Goal: Task Accomplishment & Management: Complete application form

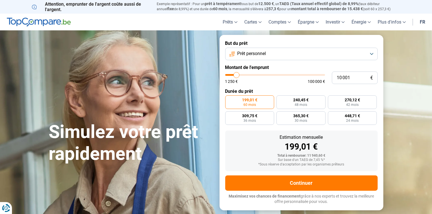
type input "8 750"
type input "8750"
type input "10 500"
type input "10500"
type input "12 750"
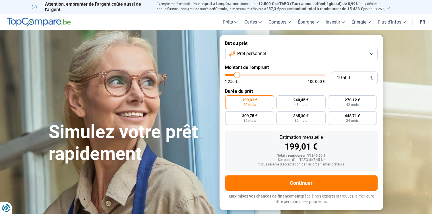
type input "12750"
type input "15 750"
type input "15750"
type input "19 750"
type input "19750"
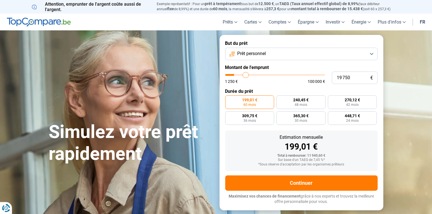
type input "24 000"
type input "24000"
type input "26 750"
type input "26750"
type input "30 000"
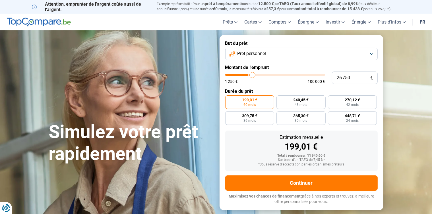
type input "30000"
type input "32 500"
type input "32500"
type input "37 500"
type input "37500"
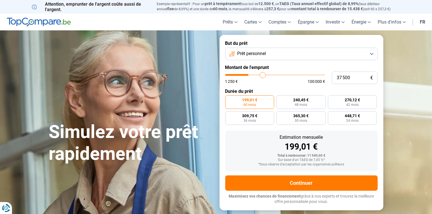
type input "40 250"
type input "40250"
type input "43 250"
type input "43250"
type input "45 500"
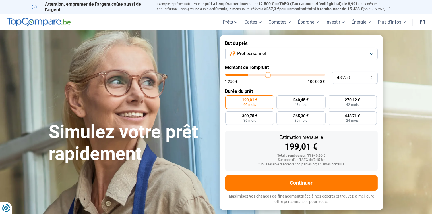
type input "45500"
type input "48 250"
type input "48250"
type input "50 250"
type input "50250"
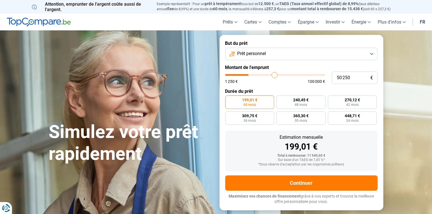
type input "51 750"
type input "51750"
type input "53 250"
type input "53250"
type input "55 000"
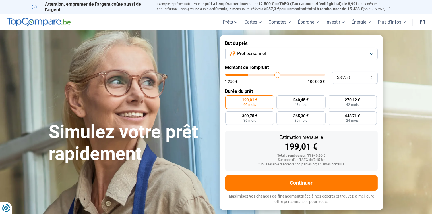
type input "55000"
type input "56 500"
type input "56500"
type input "57 750"
type input "57750"
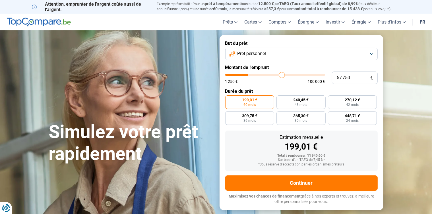
type input "59 750"
type input "59750"
type input "63 000"
type input "63000"
type input "65 000"
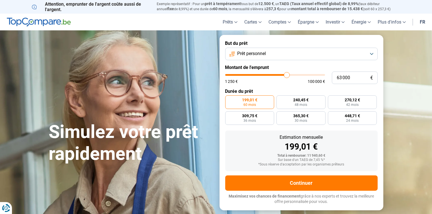
type input "65000"
type input "66 750"
type input "66750"
type input "68 000"
type input "68000"
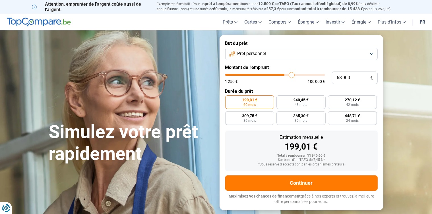
type input "68 500"
type input "68500"
type input "69 000"
type input "69000"
type input "69 500"
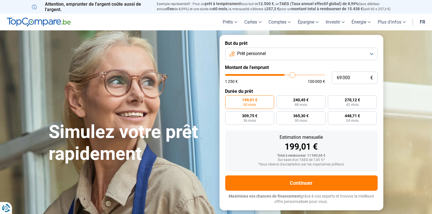
type input "69500"
type input "70 000"
type input "70000"
type input "71 000"
type input "71000"
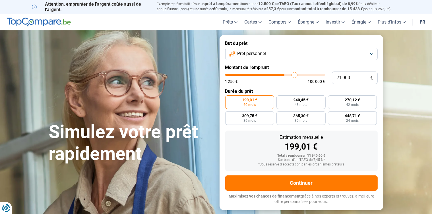
type input "71 750"
type input "71750"
type input "72 750"
type input "72750"
type input "73 500"
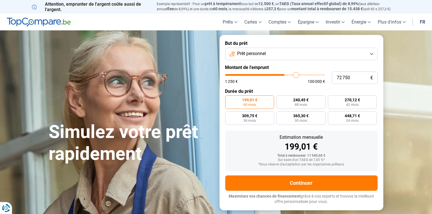
type input "73500"
type input "75 000"
type input "75000"
type input "75 750"
type input "75750"
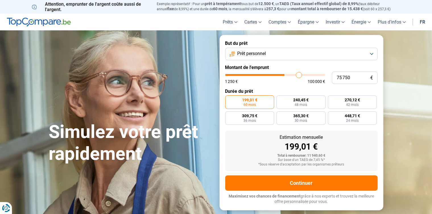
type input "76 500"
type input "76500"
type input "77 000"
type input "77000"
type input "77 250"
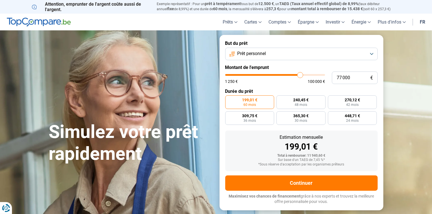
type input "77250"
type input "77 500"
type input "77500"
type input "76 750"
type input "76750"
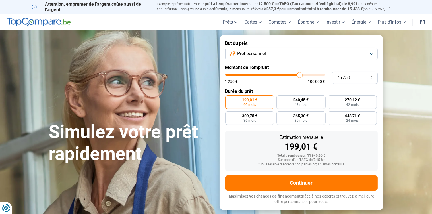
type input "76 000"
type input "76000"
type input "75 250"
type input "75250"
type input "74 250"
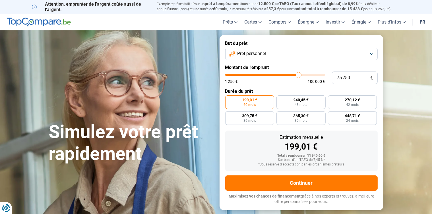
type input "74250"
type input "73 500"
type input "73500"
type input "73 000"
type input "73000"
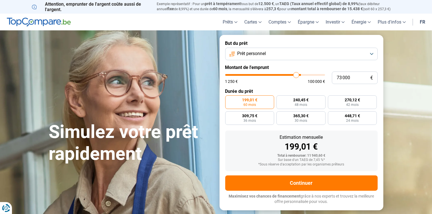
type input "72 750"
type input "72750"
type input "72 000"
type input "72000"
type input "71 500"
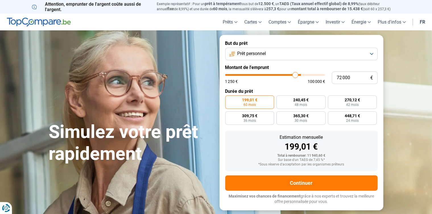
type input "71500"
type input "71 250"
type input "71250"
type input "70 750"
type input "70750"
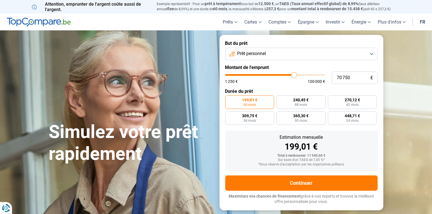
type input "70 500"
type input "70500"
type input "70 250"
drag, startPoint x: 234, startPoint y: 75, endPoint x: 293, endPoint y: 76, distance: 59.1
type input "70250"
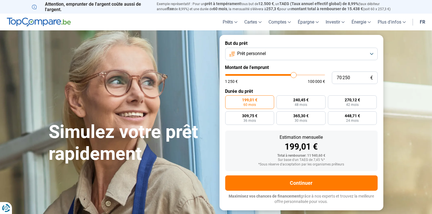
click at [293, 76] on input "range" at bounding box center [275, 75] width 100 height 2
radio input "false"
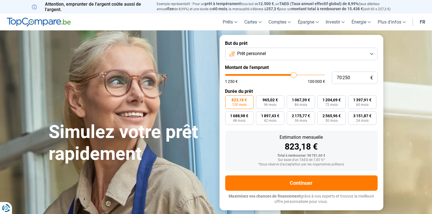
click at [307, 55] on button "Prêt personnel" at bounding box center [301, 54] width 152 height 13
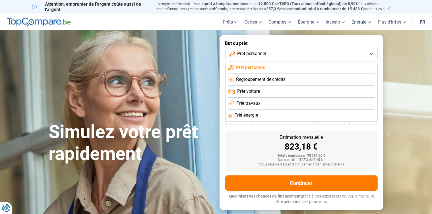
click at [301, 82] on li "Regroupement de crédits" at bounding box center [301, 80] width 146 height 12
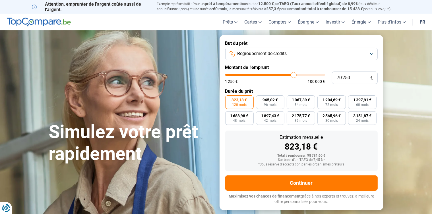
type input "71 000"
type input "71000"
type input "71 500"
type input "71500"
type input "71 250"
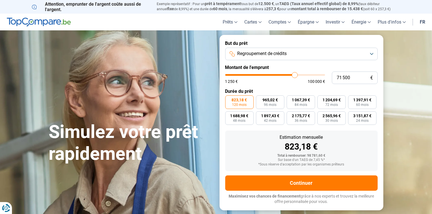
type input "71250"
type input "71 000"
type input "71000"
type input "70 750"
type input "70750"
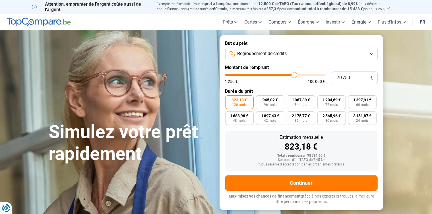
type input "70 500"
type input "70500"
type input "70 250"
type input "70250"
click at [293, 76] on input "range" at bounding box center [275, 75] width 100 height 2
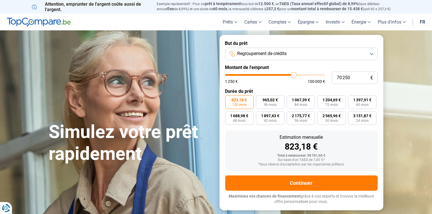
click at [292, 54] on button "Regroupement de crédits" at bounding box center [301, 54] width 152 height 13
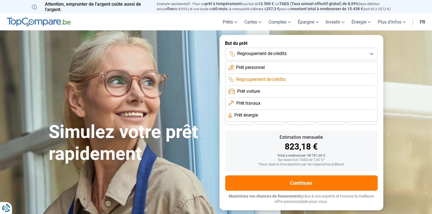
click at [275, 103] on li "Prêt travaux" at bounding box center [301, 104] width 146 height 12
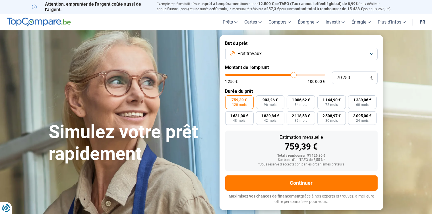
click at [295, 55] on button "Prêt travaux" at bounding box center [301, 54] width 152 height 13
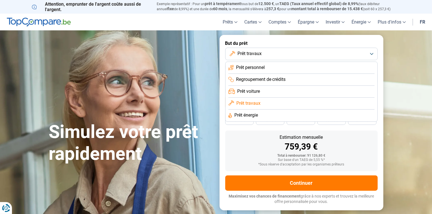
click at [281, 114] on li "Prêt énergie" at bounding box center [301, 116] width 146 height 12
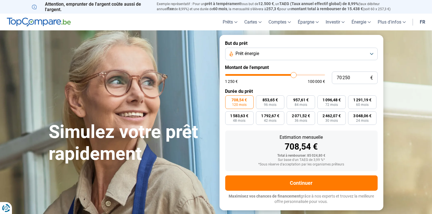
click at [288, 55] on button "Prêt énergie" at bounding box center [301, 54] width 152 height 13
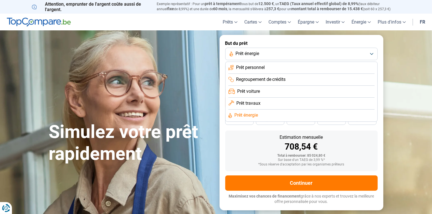
click at [281, 71] on li "Prêt personnel" at bounding box center [301, 68] width 146 height 12
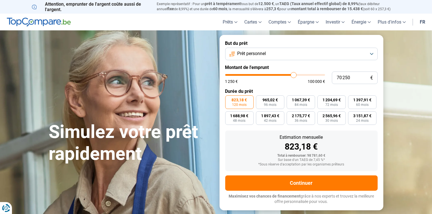
click at [285, 57] on button "Prêt personnel" at bounding box center [301, 54] width 152 height 13
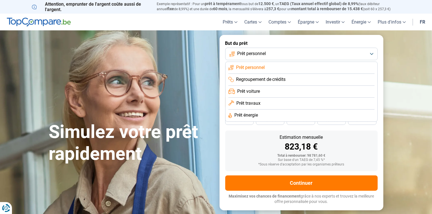
click at [279, 90] on li "Prêt voiture" at bounding box center [301, 92] width 146 height 12
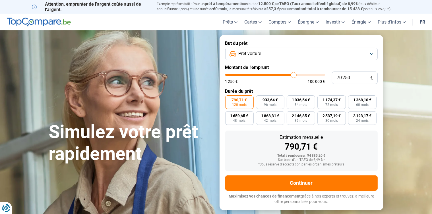
click at [286, 56] on button "Prêt voiture" at bounding box center [301, 54] width 152 height 13
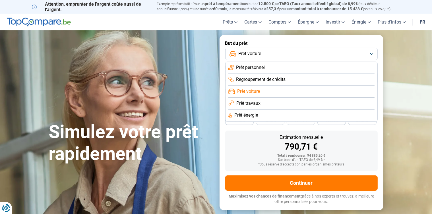
click at [339, 43] on label "But du prêt" at bounding box center [301, 43] width 152 height 5
